Goal: Transaction & Acquisition: Purchase product/service

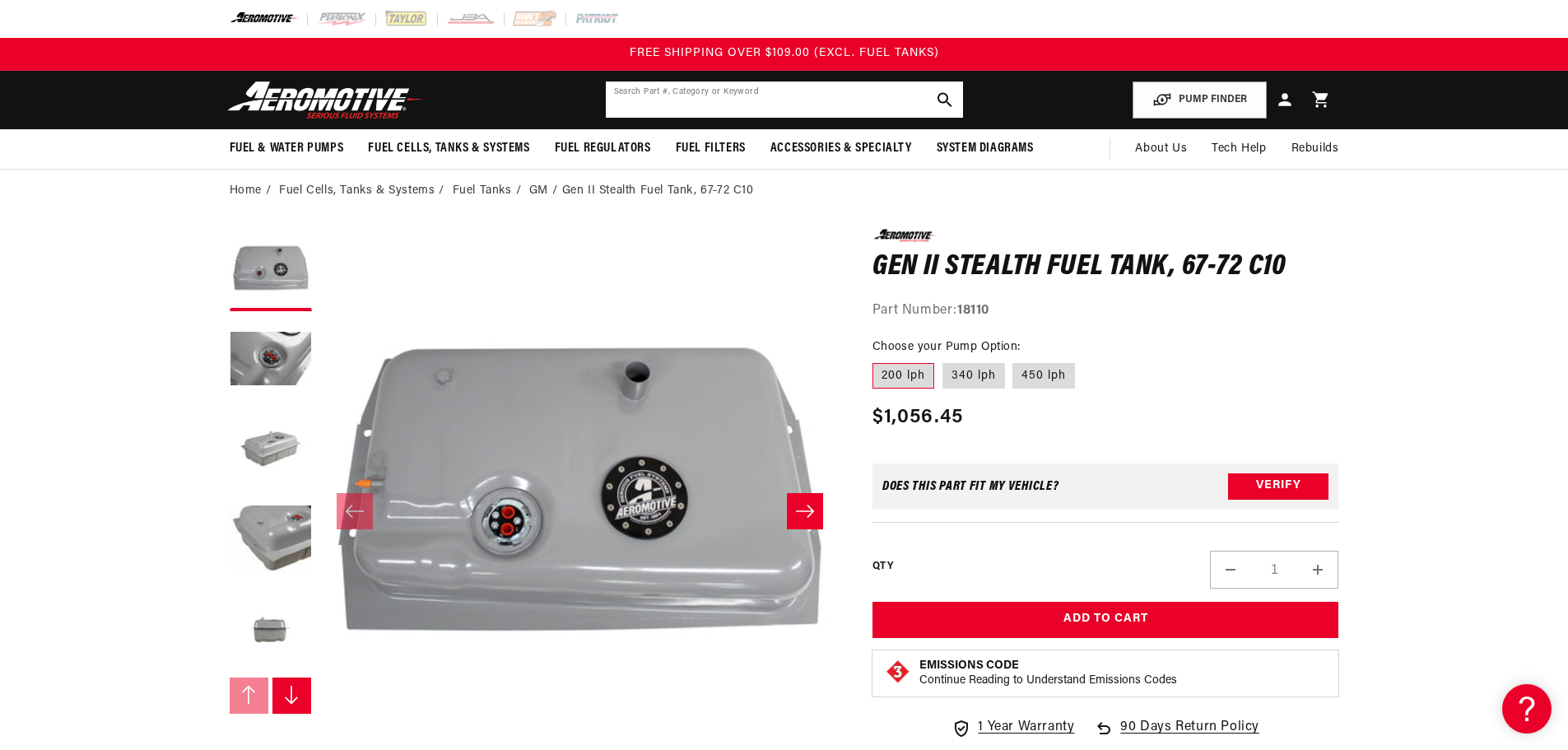
click at [685, 90] on input "text" at bounding box center [784, 99] width 357 height 36
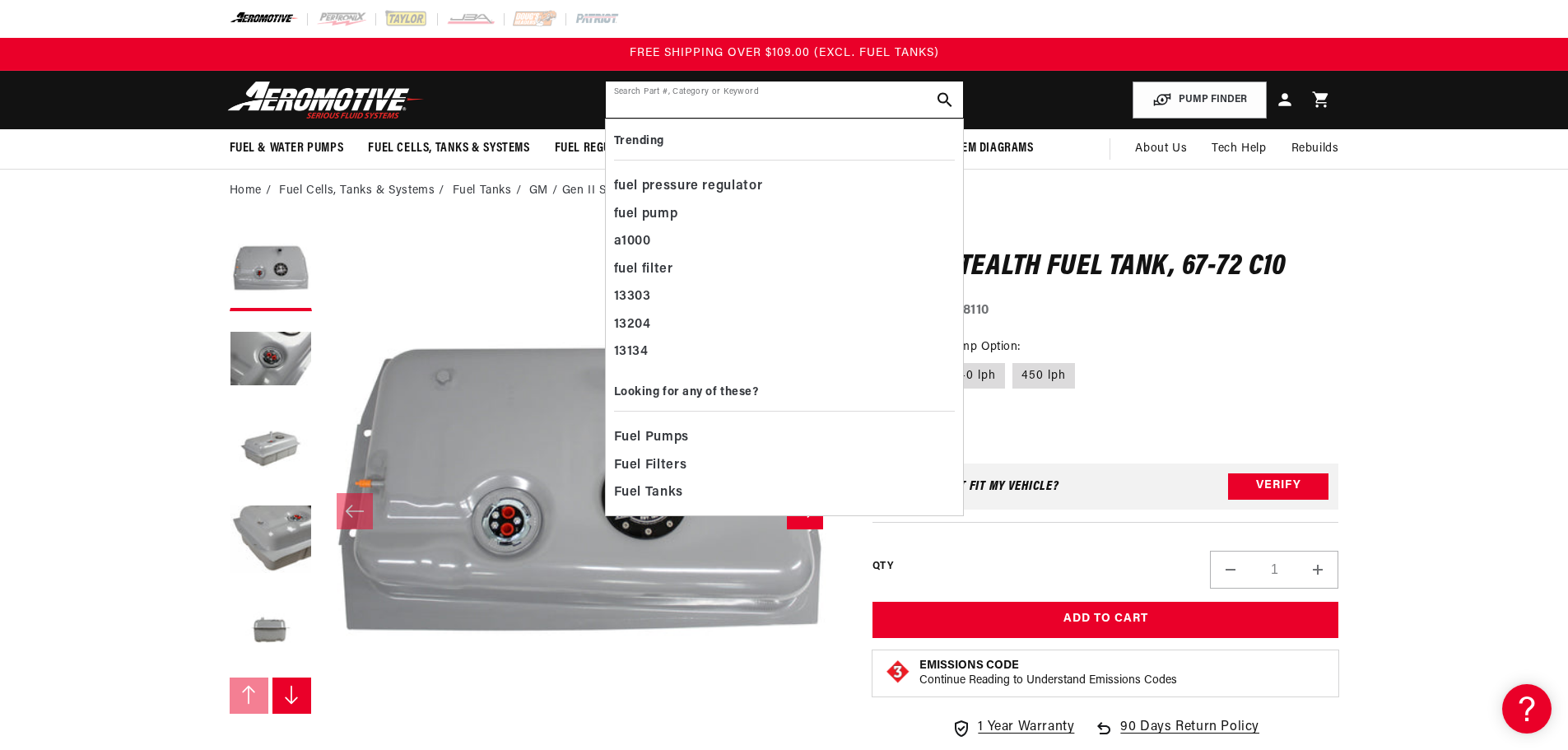
paste input "181-1004-0 Tank Fuel 67-72 C10 Chevy Truck"
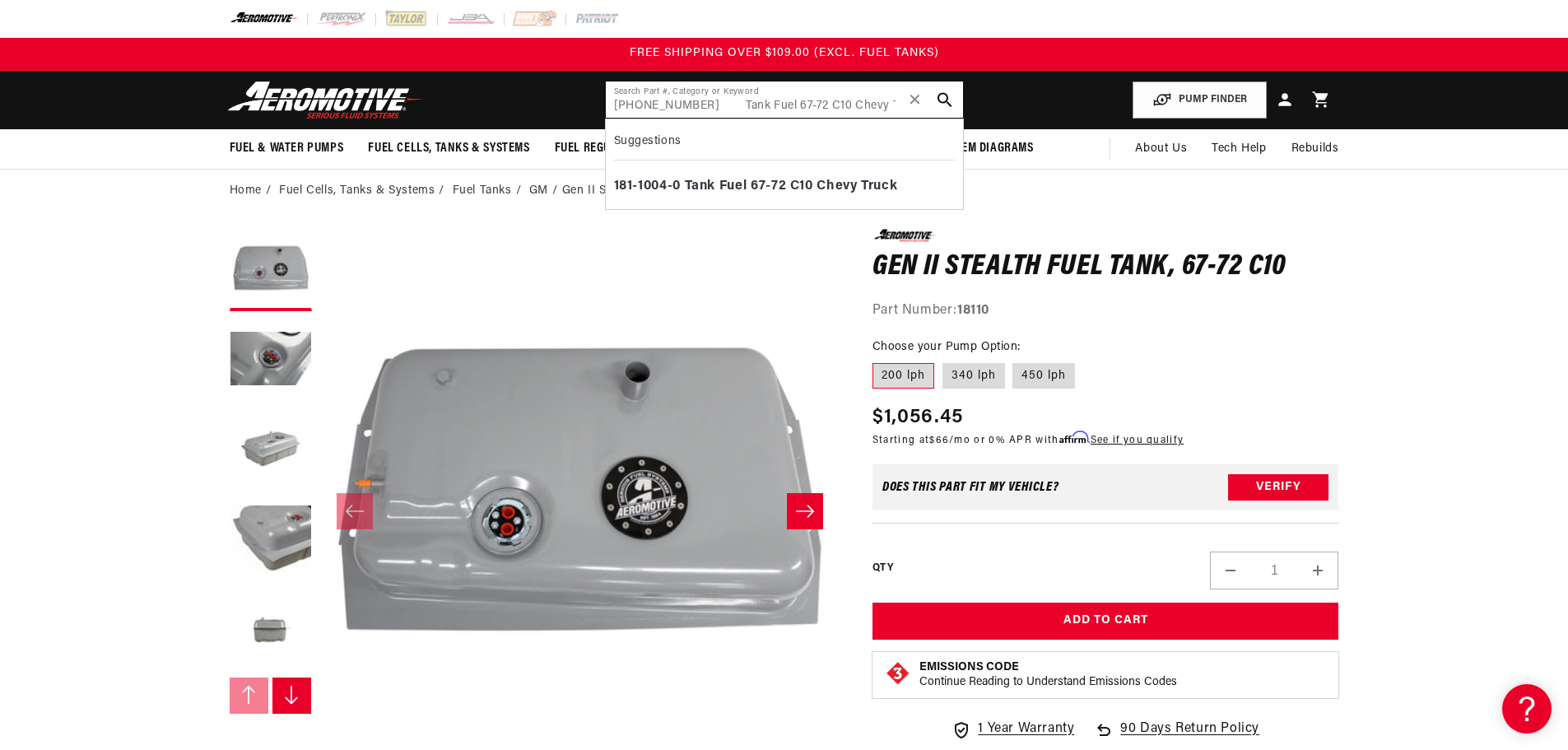
drag, startPoint x: 869, startPoint y: 106, endPoint x: 680, endPoint y: 108, distance: 189.0
click at [680, 108] on input "181-1004-0 Tank Fuel 67-72 C10 Chevy Truck" at bounding box center [784, 99] width 357 height 36
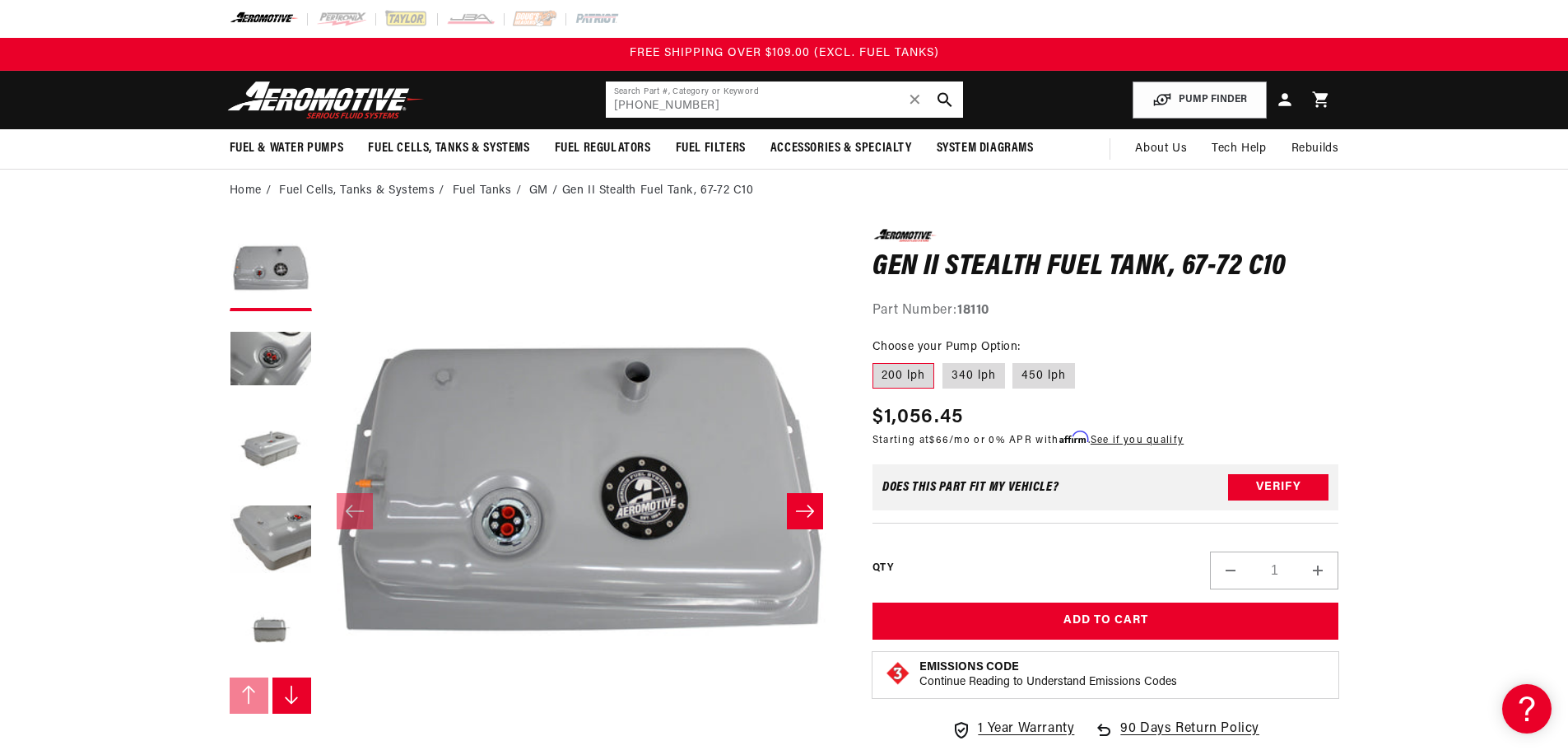
click at [726, 99] on input "181-1004-0" at bounding box center [784, 99] width 357 height 36
type input "181-1004-0"
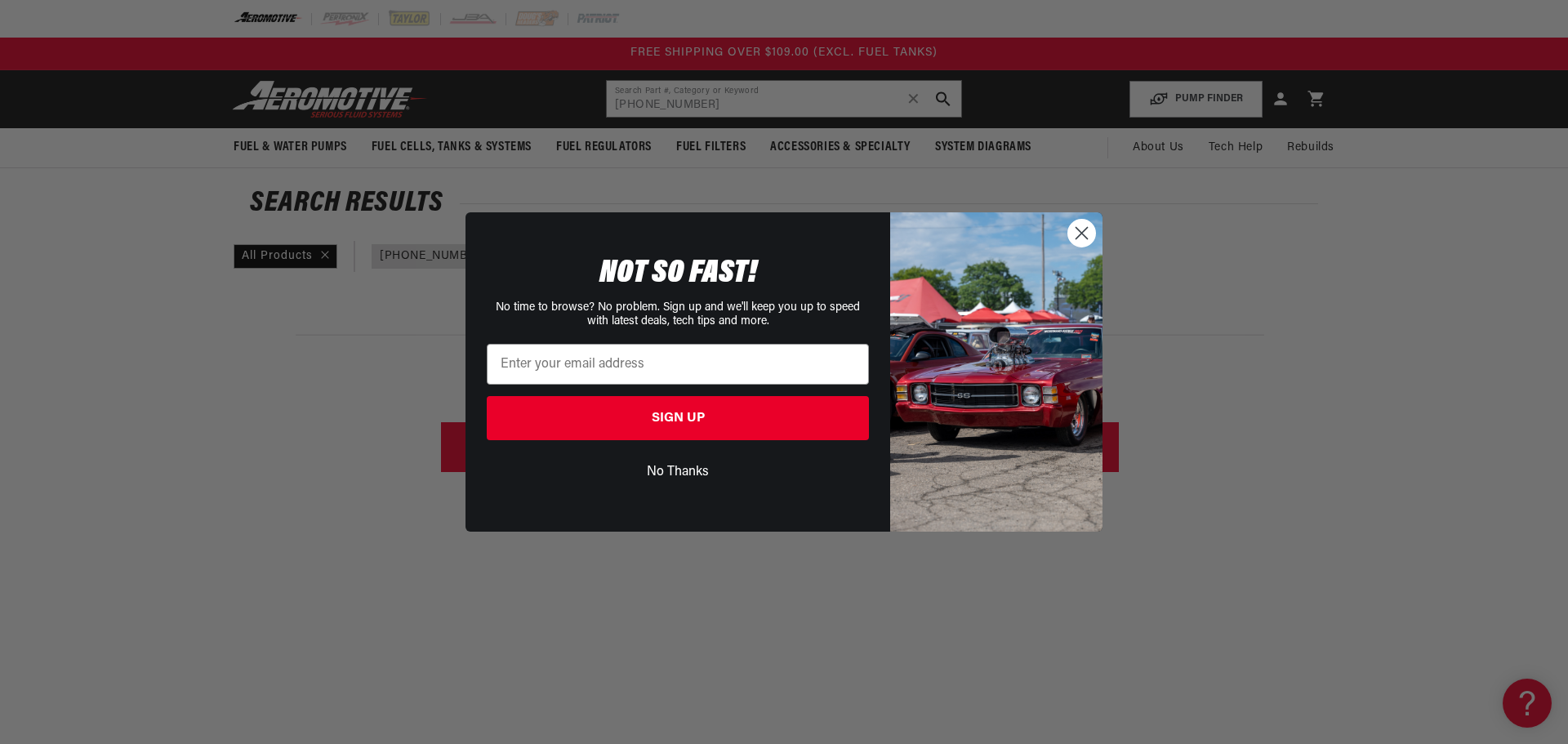
drag, startPoint x: 818, startPoint y: 134, endPoint x: 811, endPoint y: 102, distance: 32.8
click at [818, 131] on div "Close dialog NOT SO FAST! No time to browse? No problem. Sign up and we'll keep…" at bounding box center [784, 372] width 1568 height 744
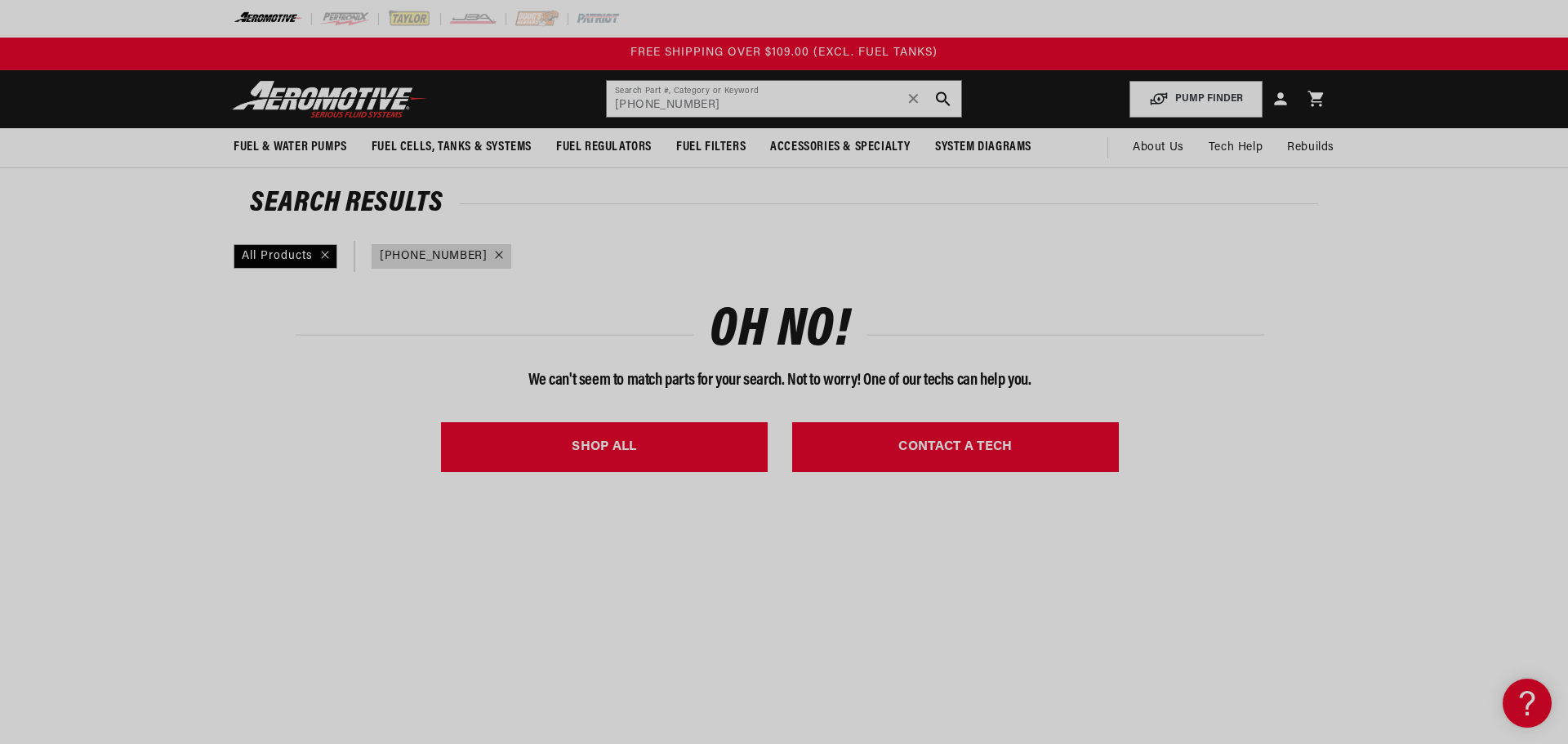
click at [811, 102] on div "Close dialog NOT SO FAST! No time to browse? No problem. Sign up and we'll keep…" at bounding box center [784, 372] width 1568 height 744
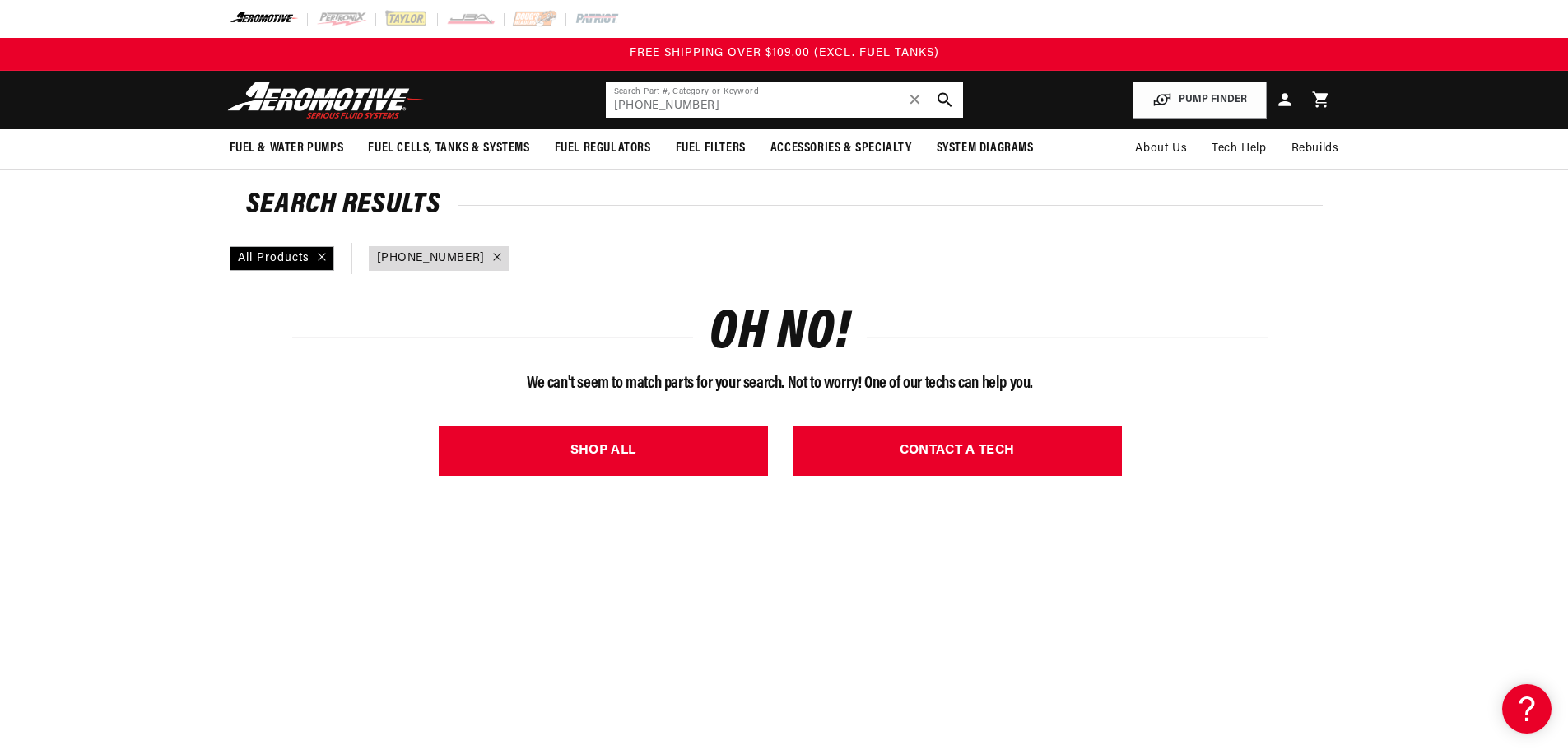
click at [785, 106] on input "181-1004-0" at bounding box center [784, 99] width 357 height 36
paste input "Tank Fuel 67-72 C10 Chevy Truck"
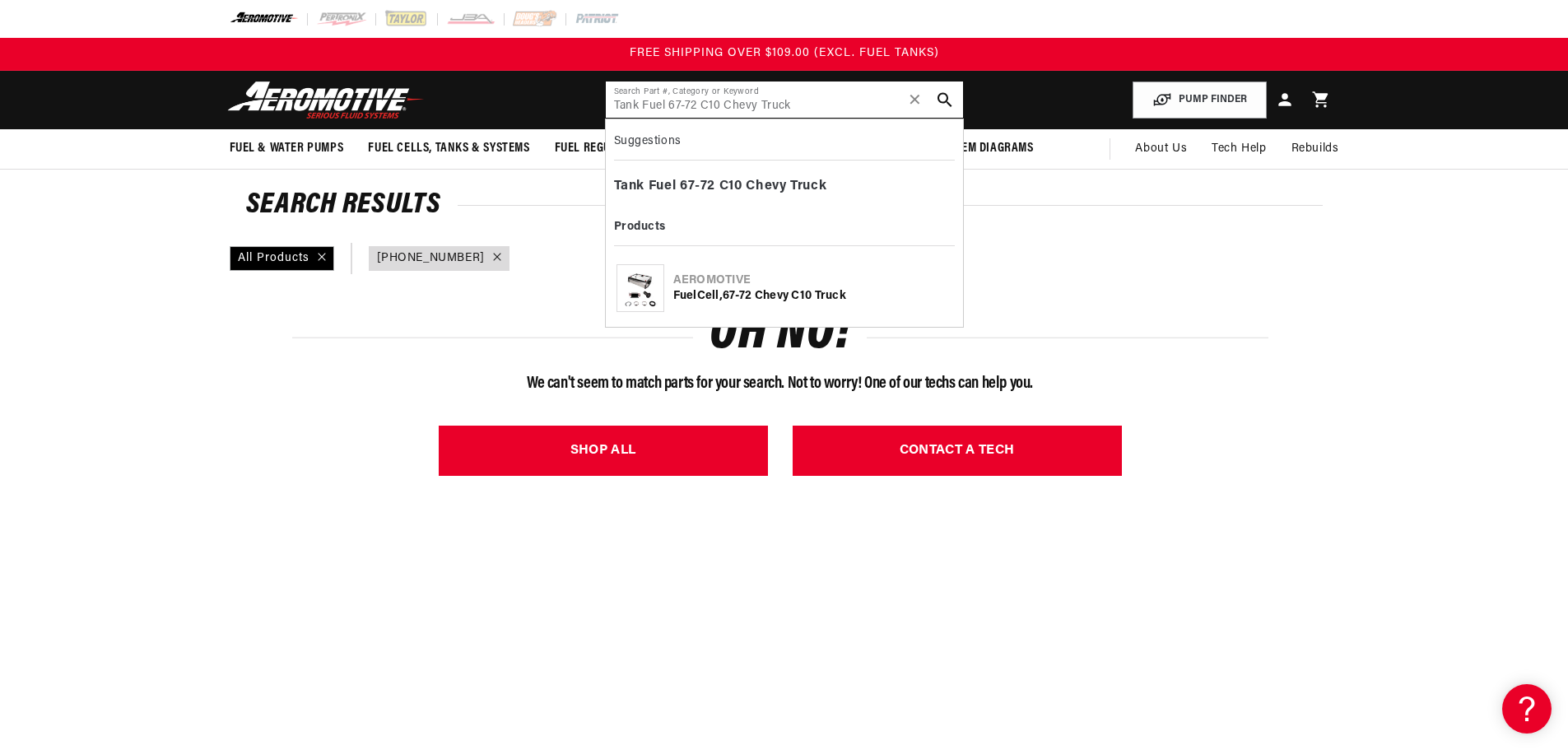
type input "Tank Fuel 67-72 C10 Chevy Truck"
click at [749, 294] on div "Fuel Cell, 67 - 72 Chevy C10 Truck" at bounding box center [813, 296] width 279 height 16
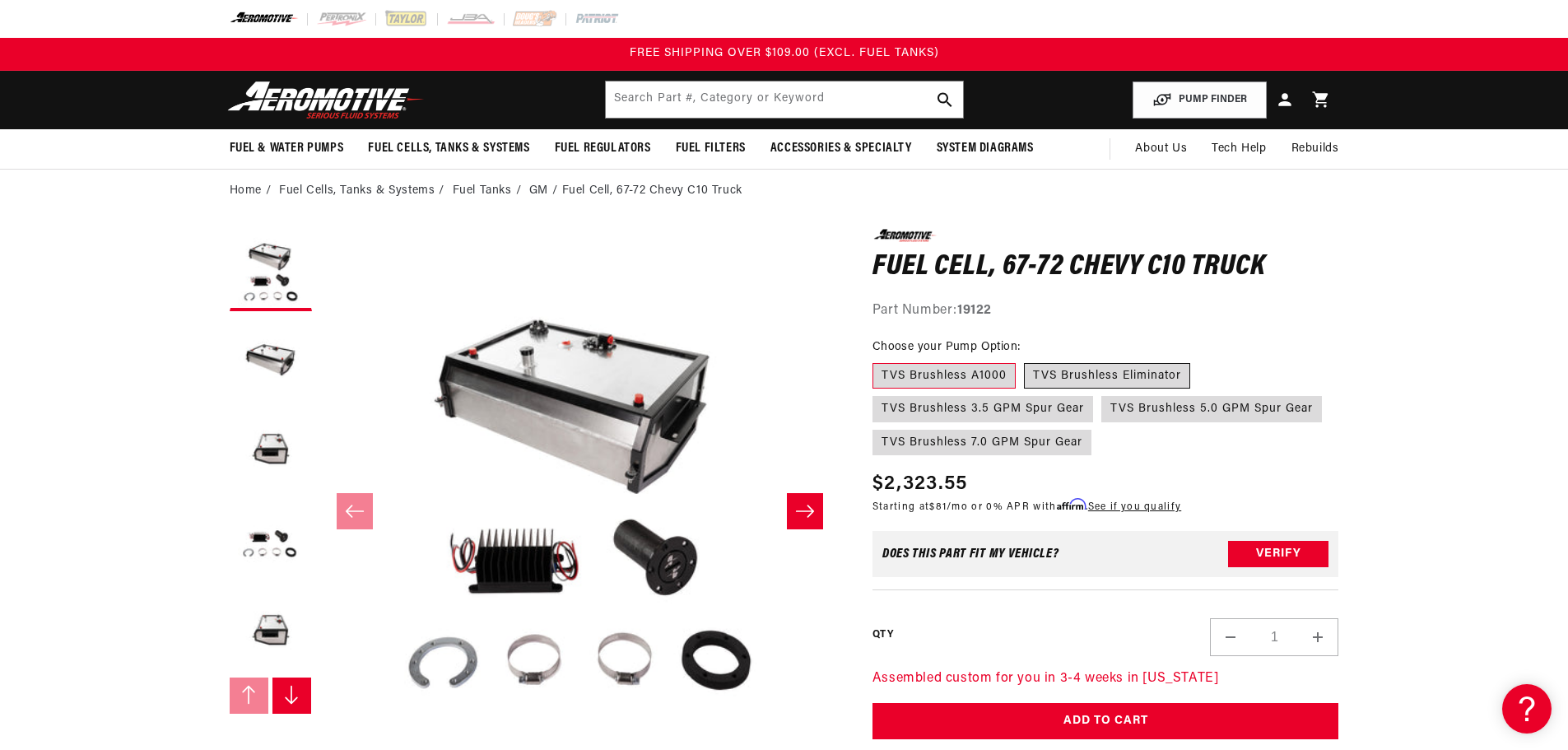
click at [1081, 371] on label "TVS Brushless Eliminator" at bounding box center [1107, 376] width 166 height 26
click at [1025, 361] on input "TVS Brushless Eliminator" at bounding box center [1024, 360] width 1 height 1
radio input "true"
click at [1021, 409] on label "TVS Brushless 3.5 GPM Spur Gear" at bounding box center [983, 409] width 221 height 26
click at [1199, 361] on input "TVS Brushless 3.5 GPM Spur Gear" at bounding box center [1199, 360] width 1 height 1
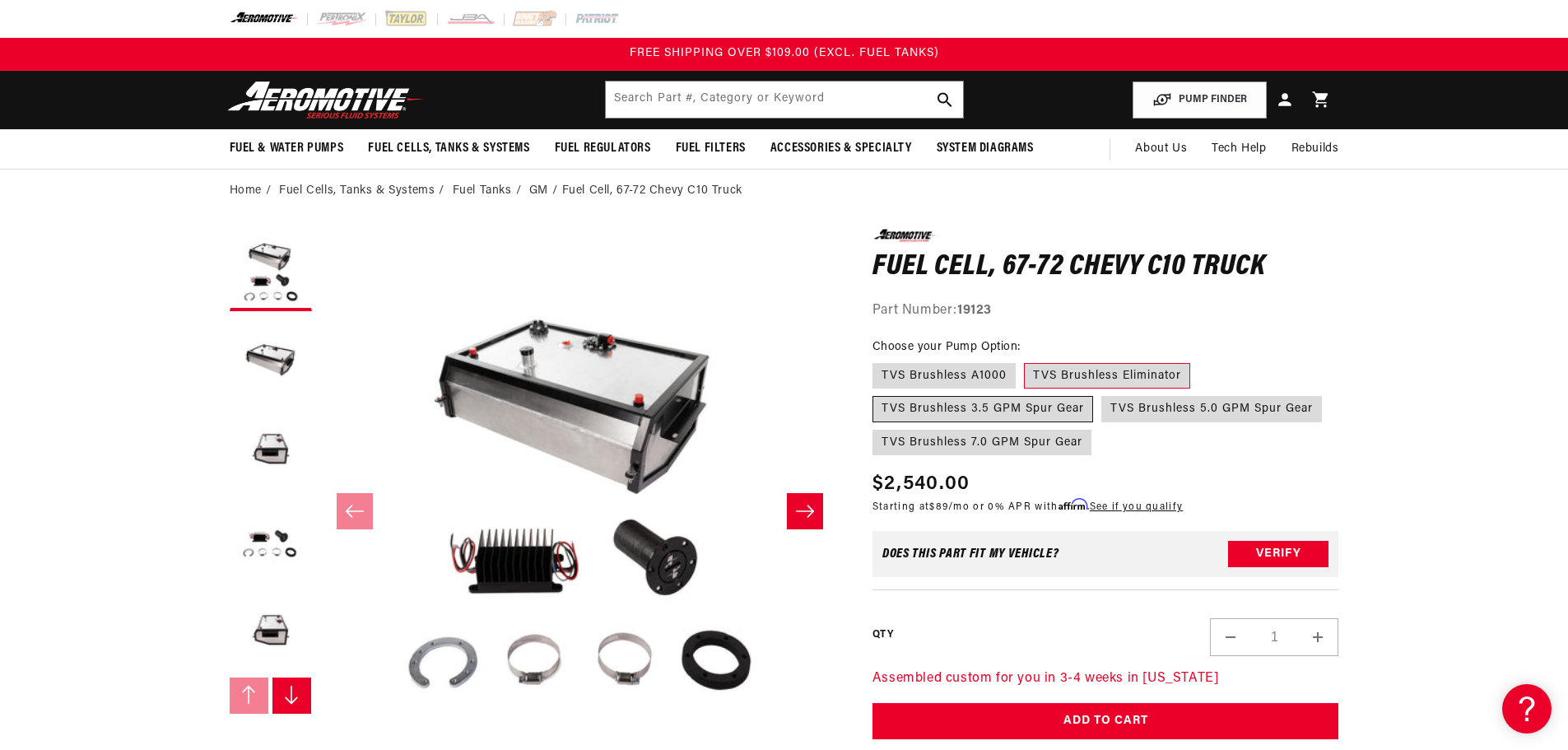
radio input "true"
click at [1148, 413] on label "TVS Brushless 5.0 GPM Spur Gear" at bounding box center [1211, 409] width 221 height 26
click at [1102, 394] on input "TVS Brushless 5.0 GPM Spur Gear" at bounding box center [1101, 393] width 1 height 1
radio input "true"
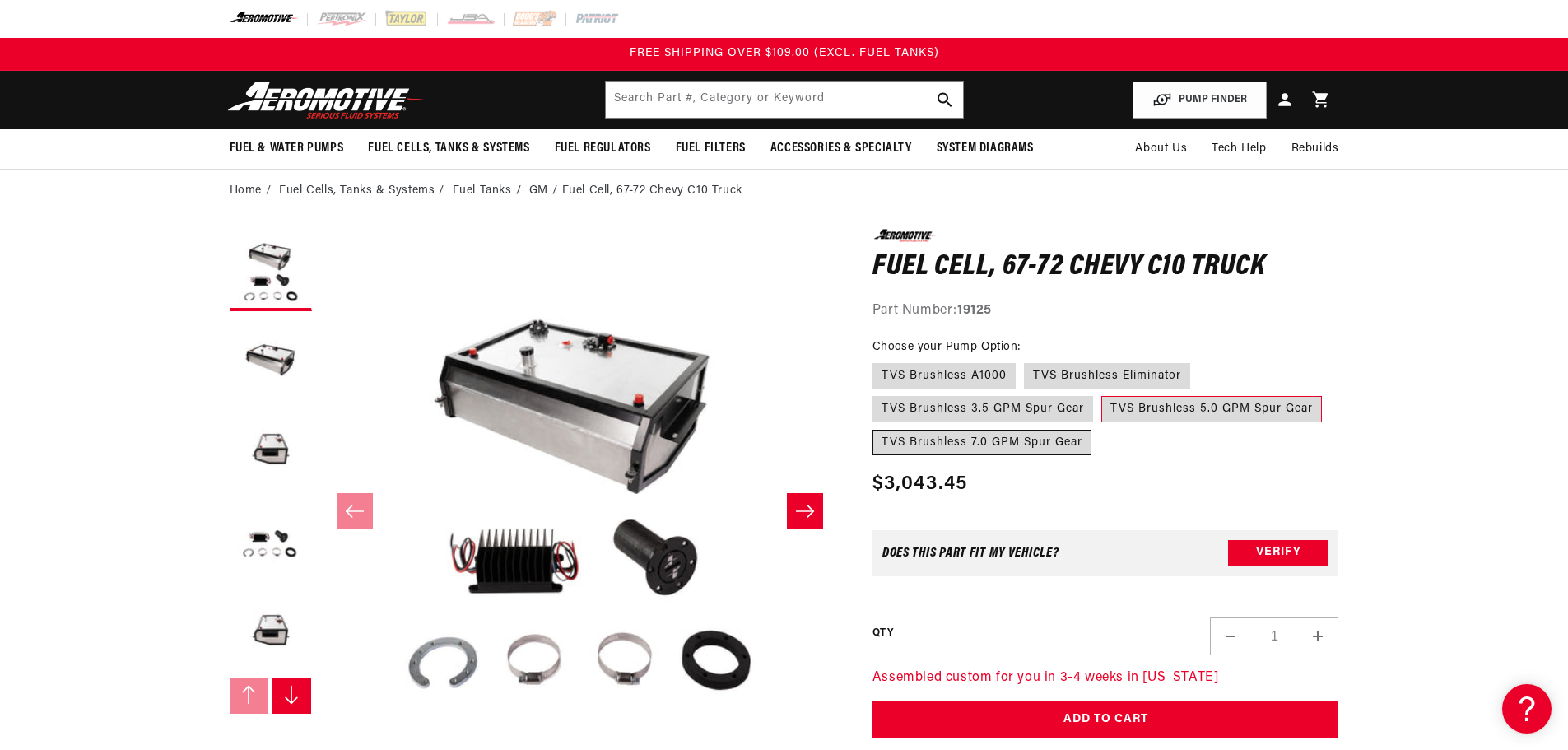
click at [1004, 445] on label "TVS Brushless 7.0 GPM Spur Gear" at bounding box center [982, 442] width 219 height 26
click at [1330, 394] on input "TVS Brushless 7.0 GPM Spur Gear" at bounding box center [1330, 393] width 1 height 1
radio input "true"
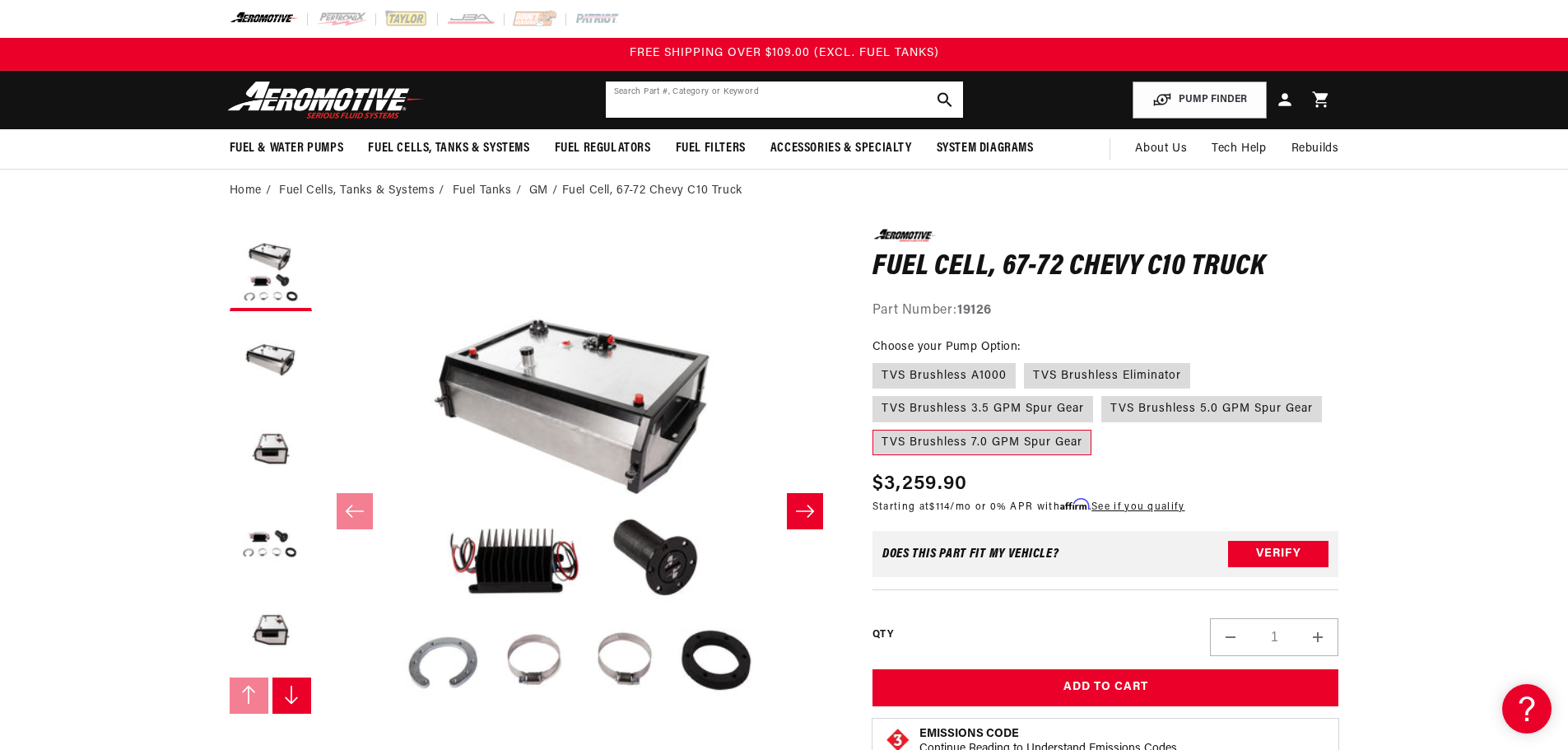
click at [683, 98] on input "text" at bounding box center [784, 99] width 357 height 36
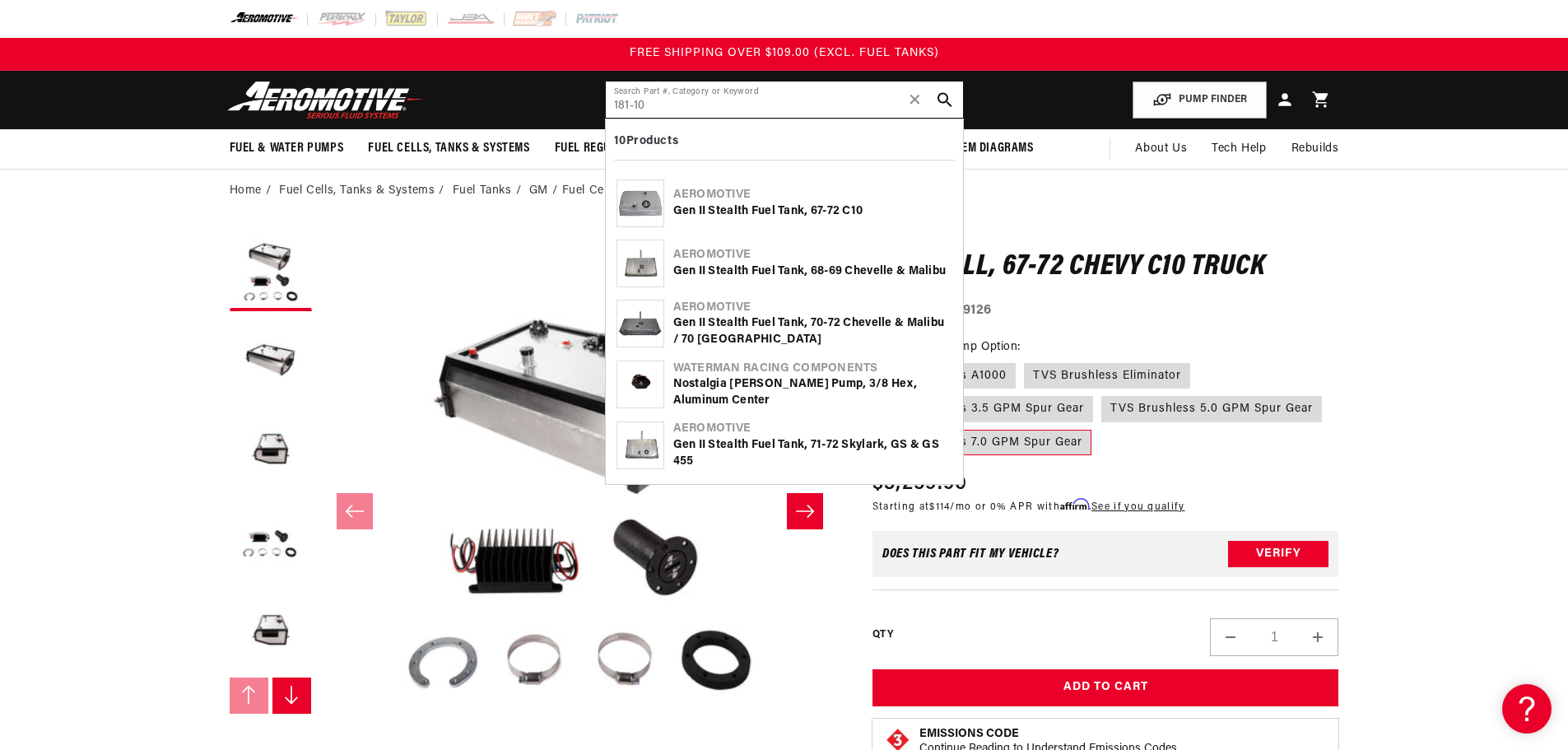
type input "181-10"
click at [775, 208] on div "Gen II Stealth Fuel Tank, 67-72 C 10" at bounding box center [813, 211] width 279 height 16
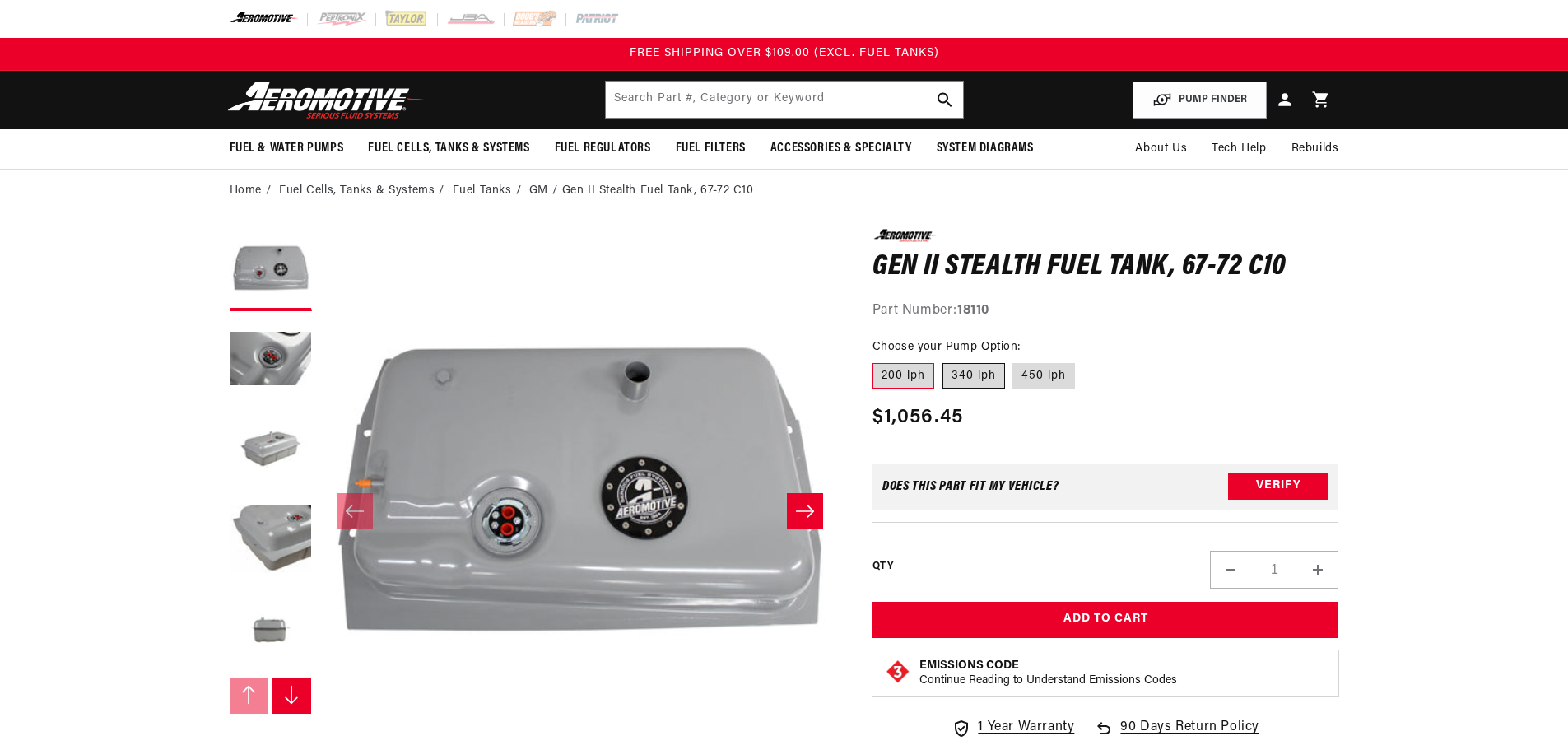
click at [970, 381] on label "340 lph" at bounding box center [974, 376] width 63 height 26
click at [944, 361] on input "340 lph" at bounding box center [943, 360] width 1 height 1
radio input "true"
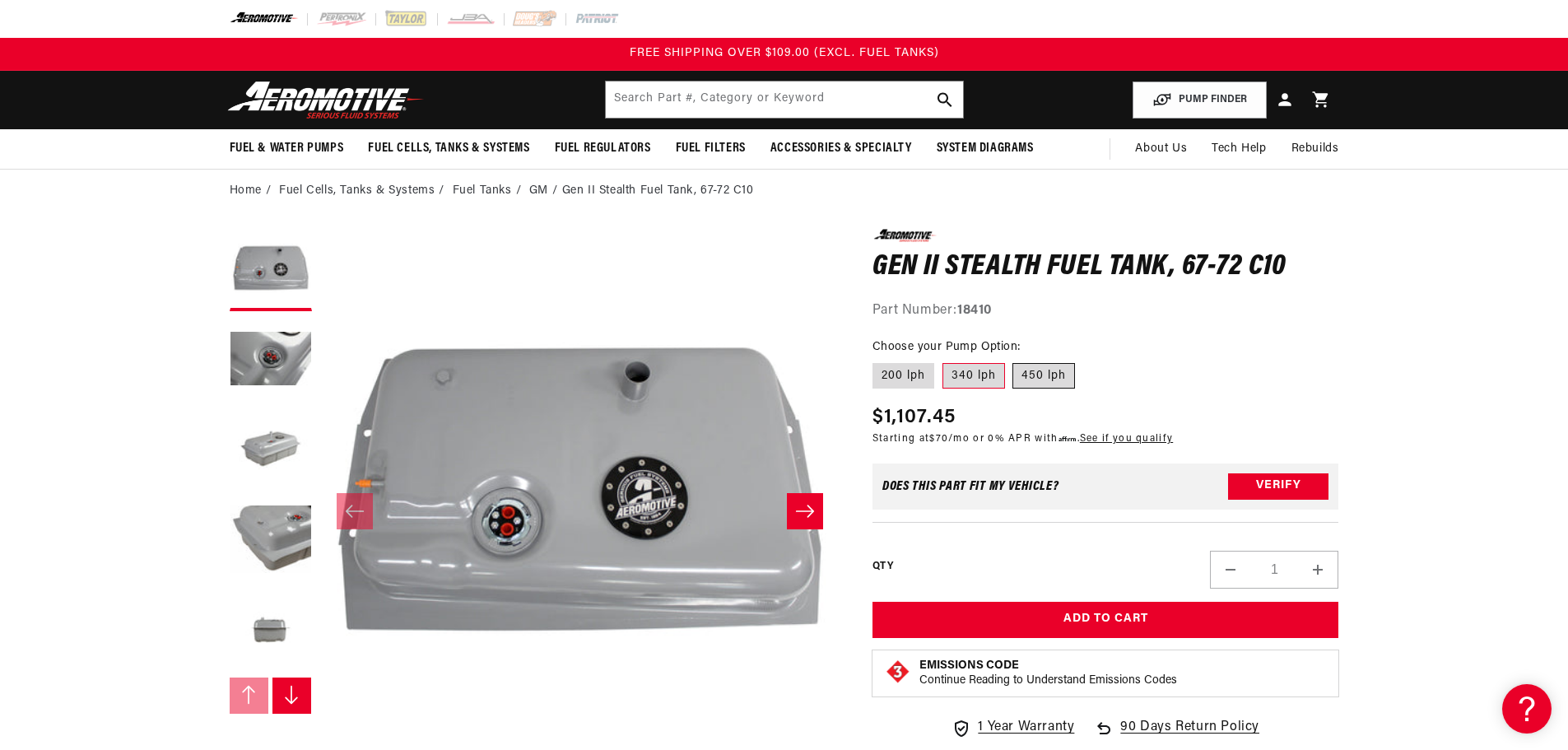
click at [1039, 376] on label "450 lph" at bounding box center [1044, 376] width 63 height 26
click at [1014, 361] on input "450 lph" at bounding box center [1013, 360] width 1 height 1
radio input "true"
click at [911, 371] on label "200 lph" at bounding box center [903, 376] width 62 height 26
click at [877, 361] on input "200 lph" at bounding box center [877, 360] width 1 height 1
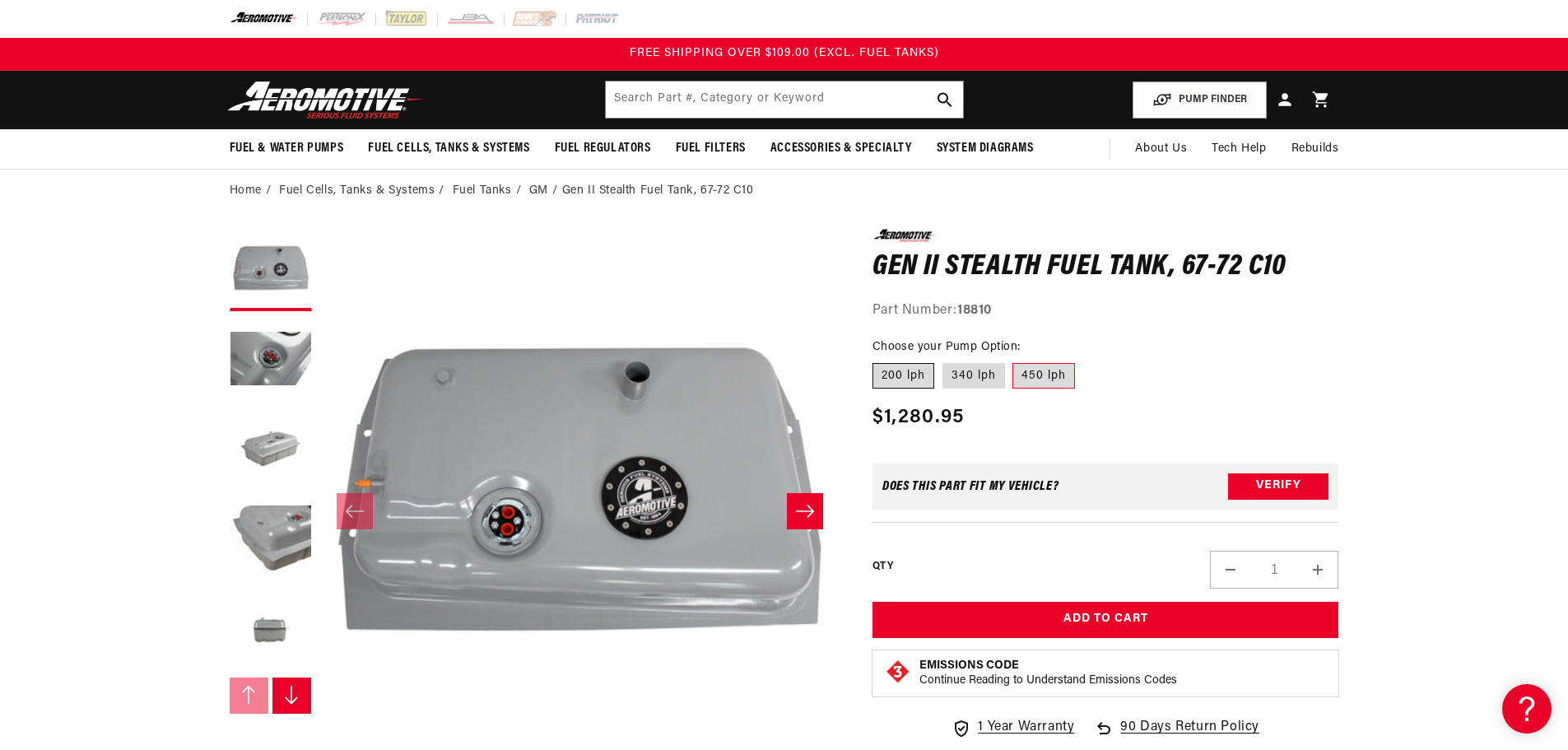
radio input "true"
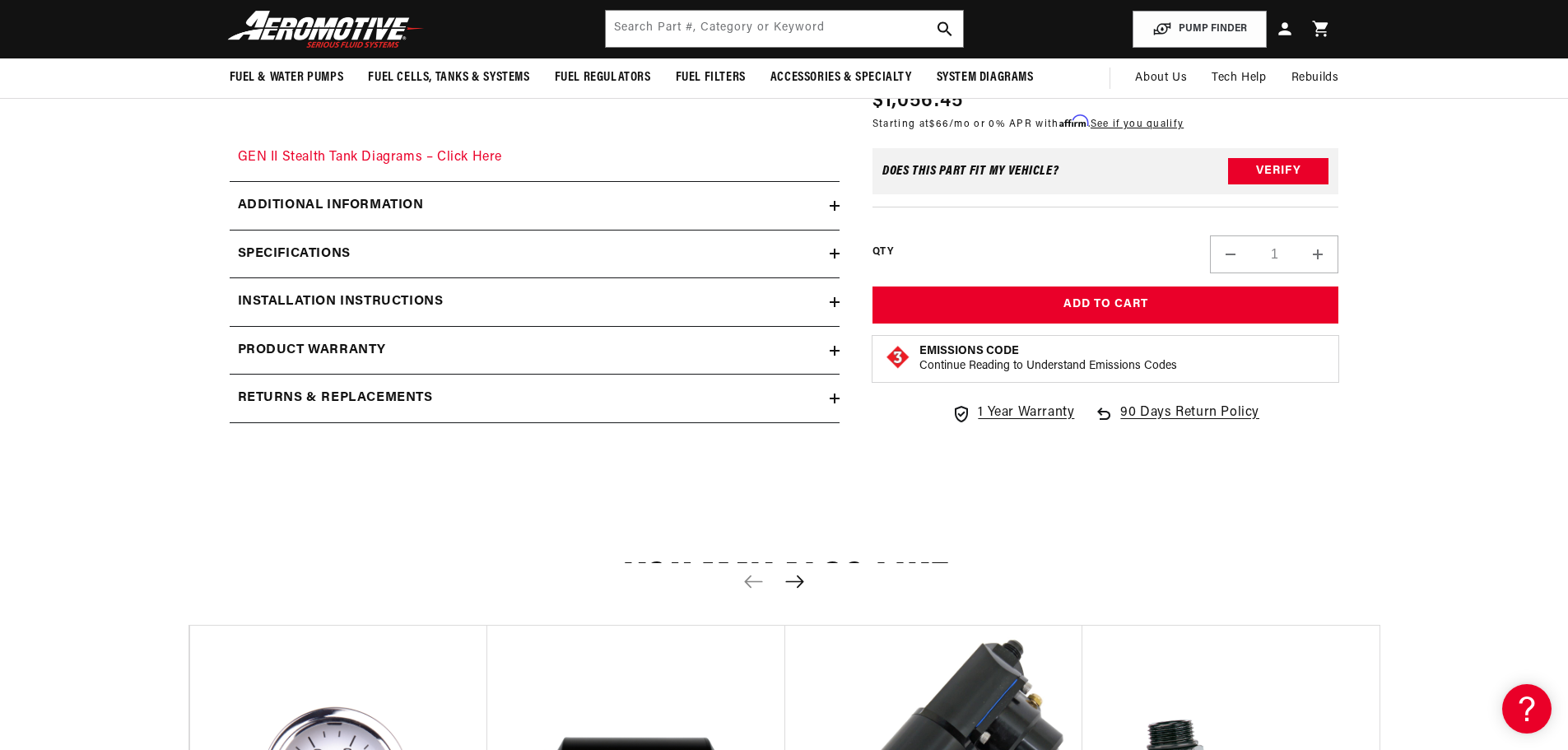
scroll to position [3047, 0]
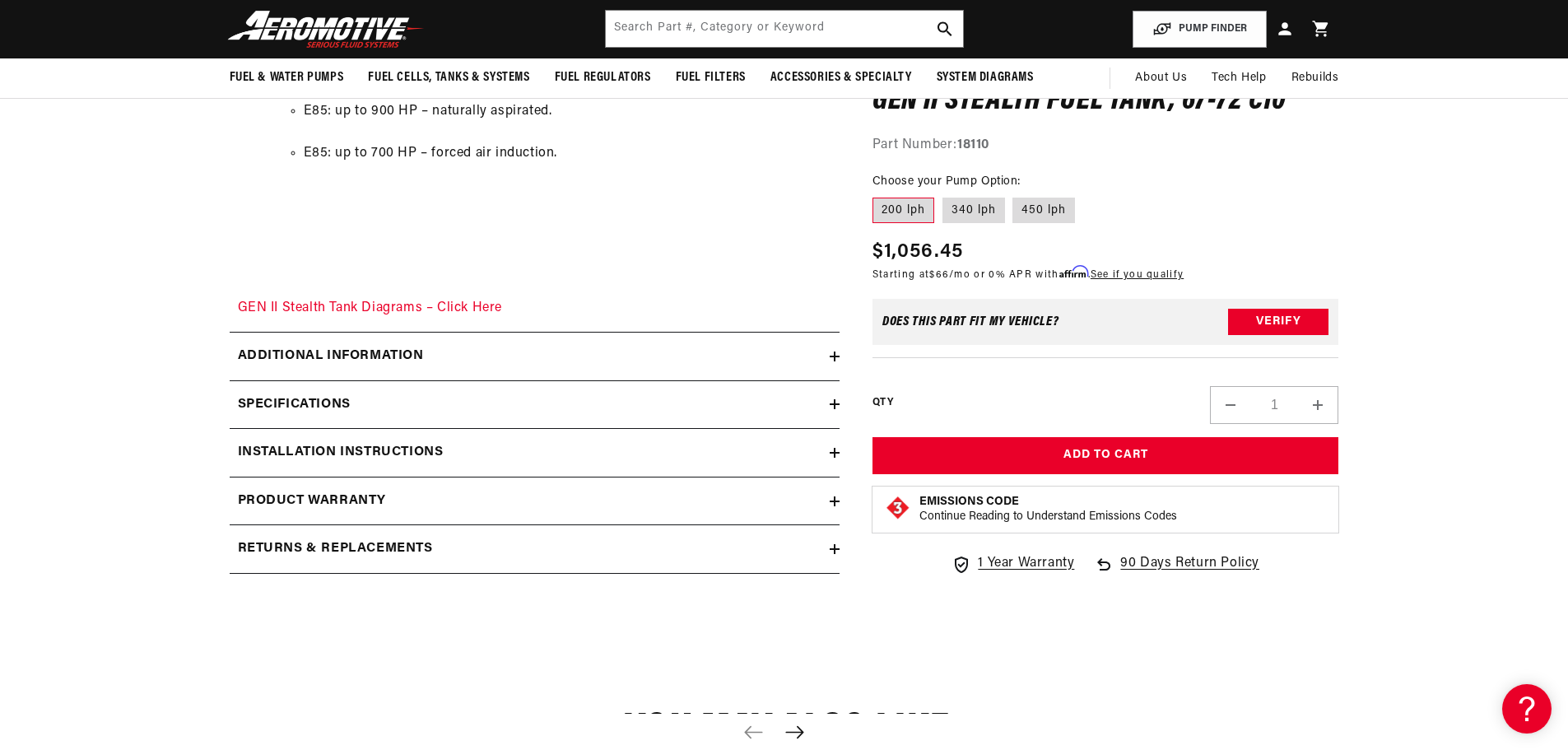
click at [376, 349] on h2 "Additional information" at bounding box center [331, 357] width 186 height 21
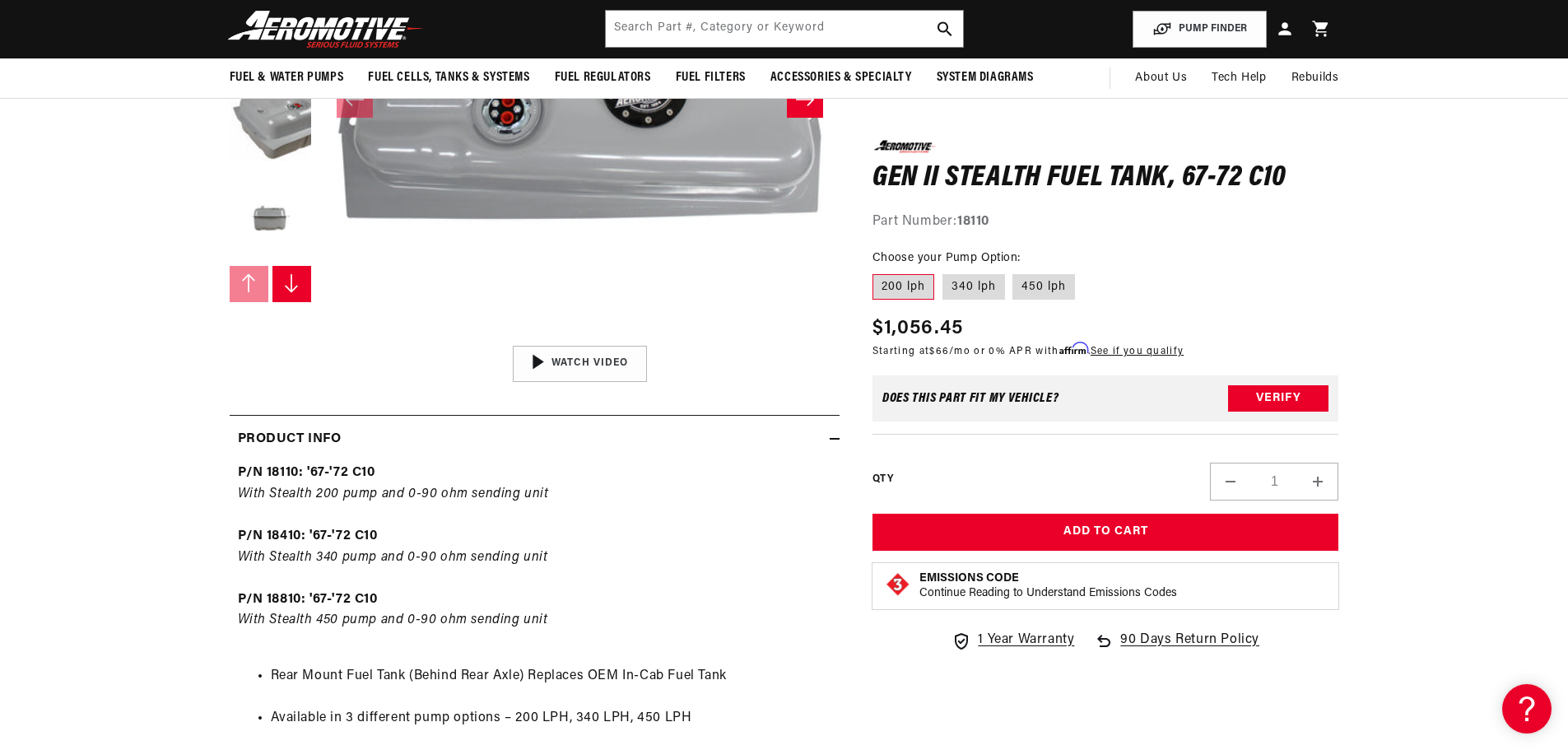
scroll to position [0, 0]
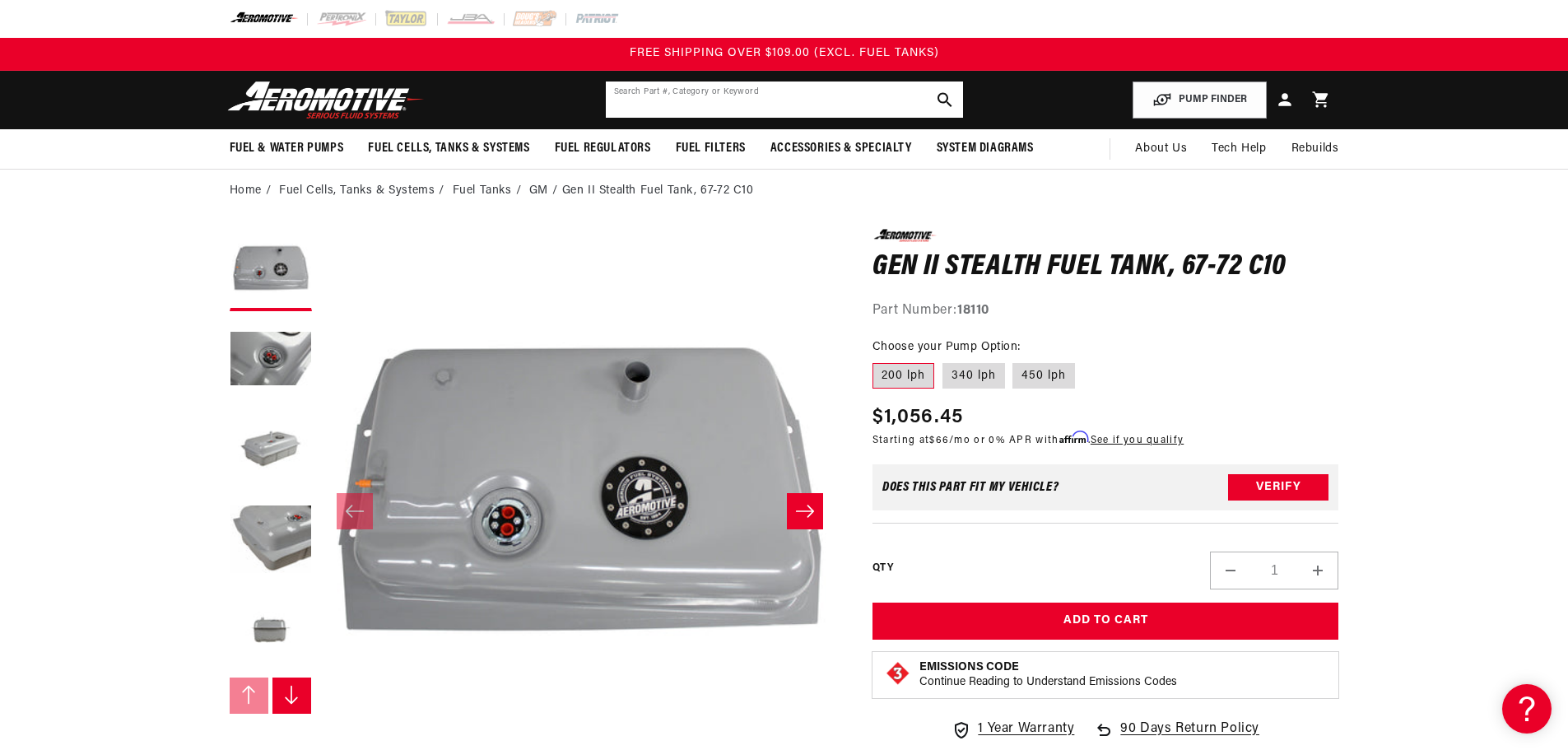
click at [695, 109] on input "text" at bounding box center [784, 99] width 357 height 36
paste input "[PHONE_NUMBER]"
type input "[PHONE_NUMBER]"
